Goal: Information Seeking & Learning: Learn about a topic

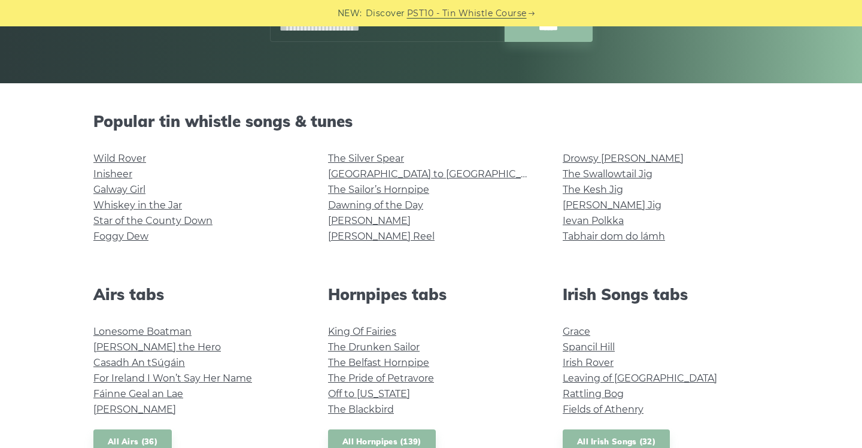
scroll to position [233, 0]
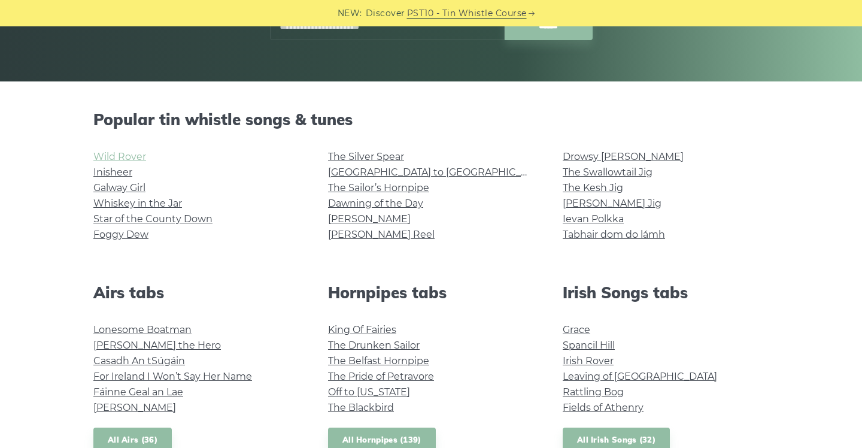
click at [137, 155] on link "Wild Rover" at bounding box center [119, 156] width 53 height 11
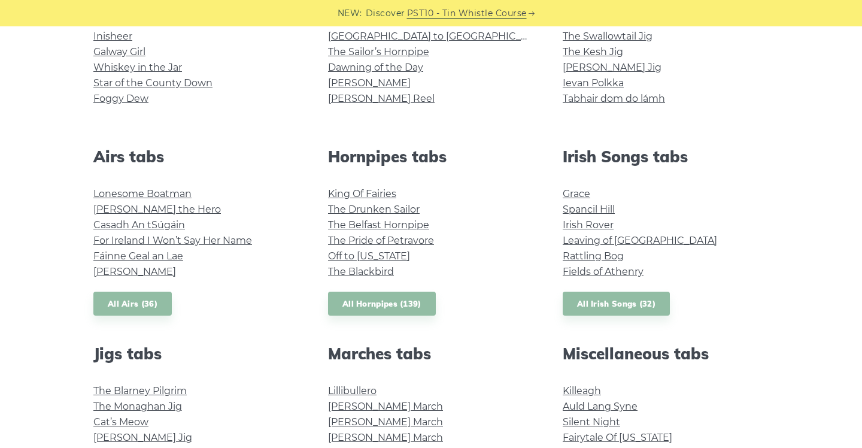
scroll to position [380, 0]
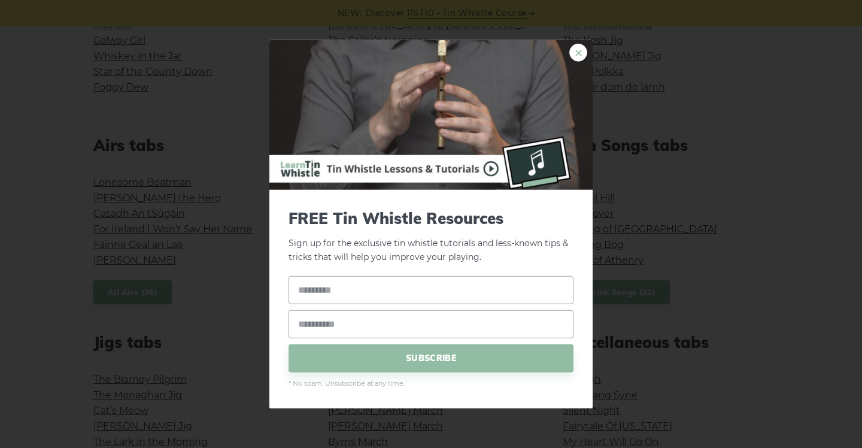
click at [585, 56] on link "×" at bounding box center [579, 53] width 18 height 18
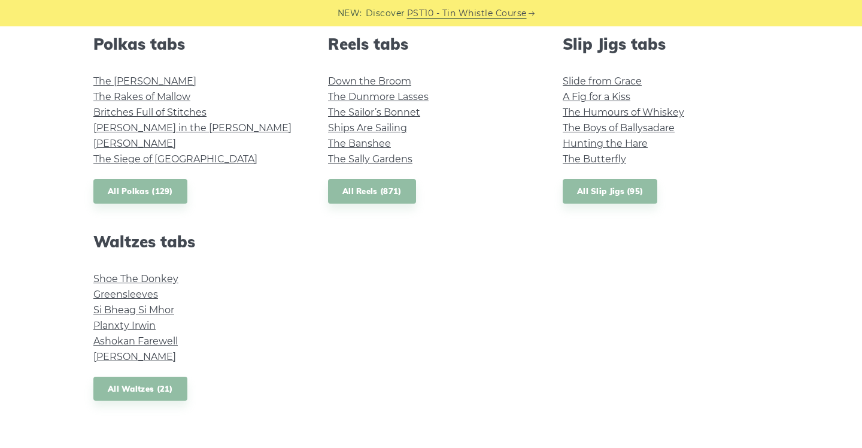
scroll to position [878, 0]
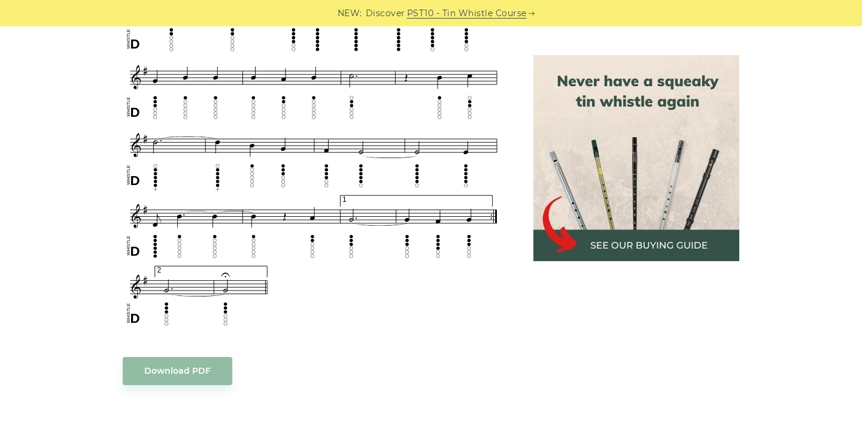
scroll to position [791, 0]
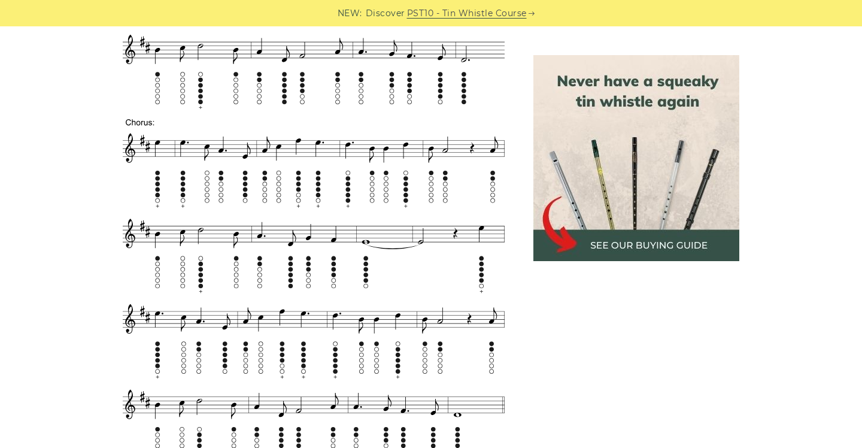
scroll to position [683, 0]
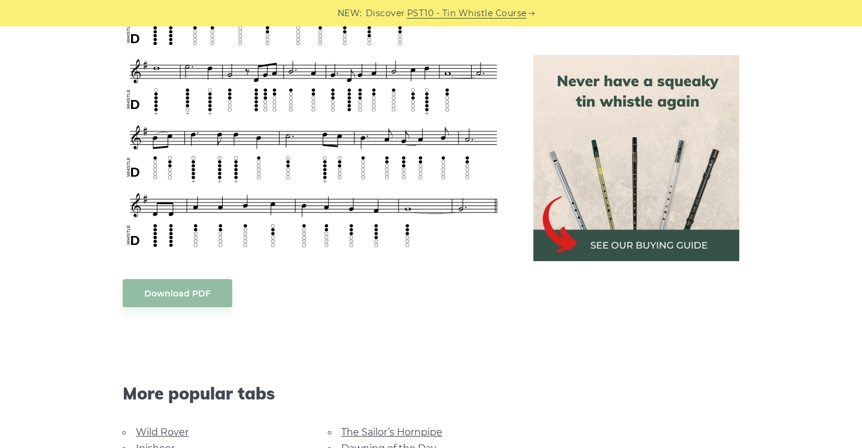
scroll to position [670, 0]
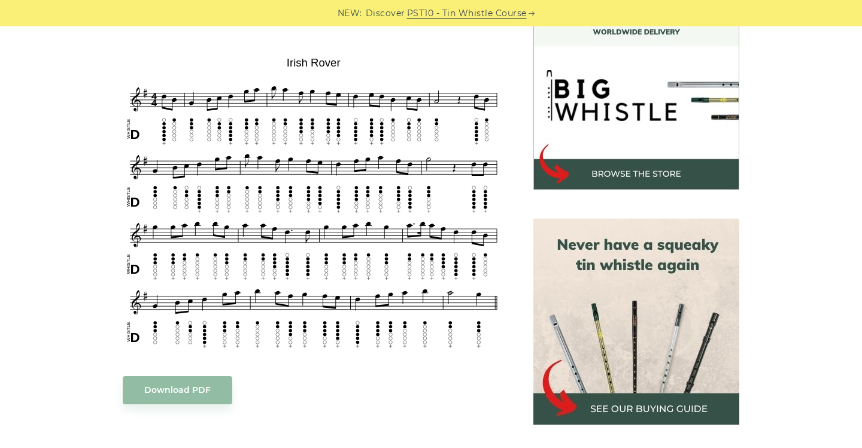
scroll to position [361, 0]
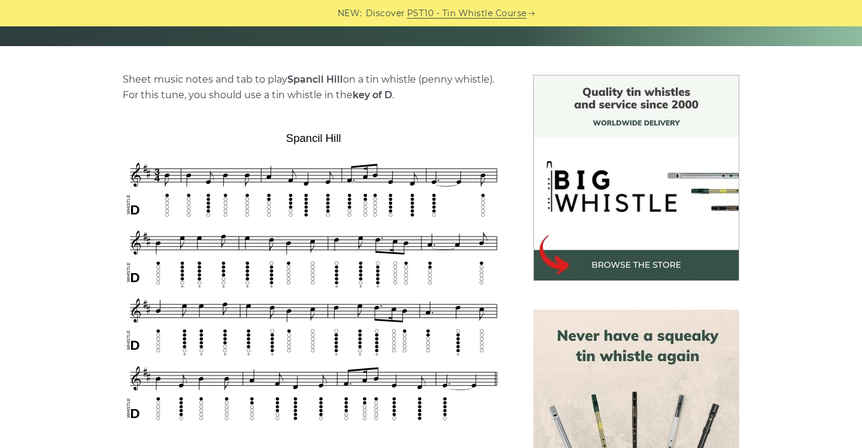
scroll to position [267, 0]
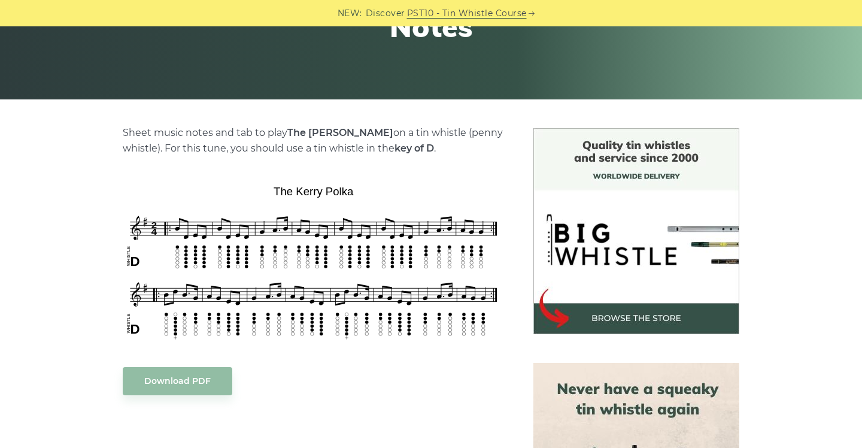
scroll to position [310, 0]
